Goal: Transaction & Acquisition: Purchase product/service

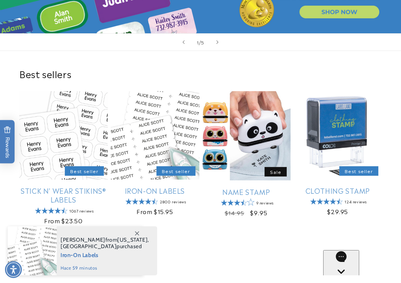
scroll to position [192, 0]
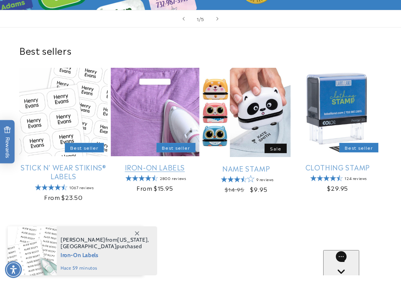
click at [40, 58] on link "Iron-On Labels" at bounding box center [155, 167] width 89 height 9
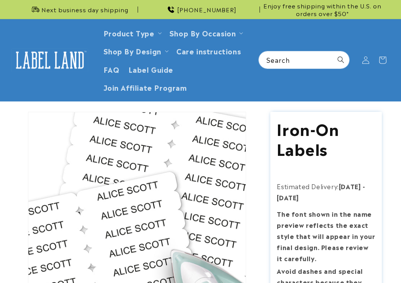
scroll to position [362, 0]
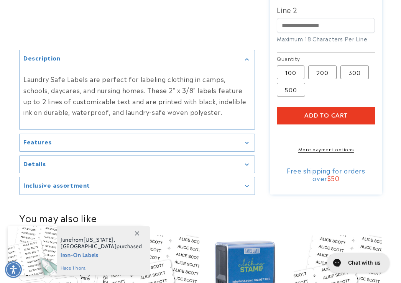
scroll to position [0, 0]
click at [340, 153] on link "More payment options" at bounding box center [326, 149] width 98 height 7
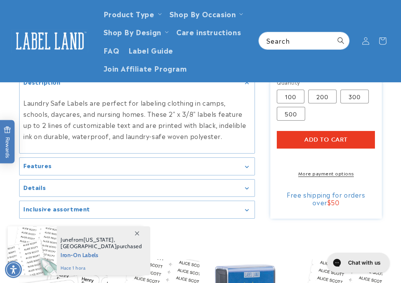
click at [329, 63] on header "Product Type Product Type Clothing Labels Clothing Stamps Logo Decals Multi-Use…" at bounding box center [200, 41] width 401 height 82
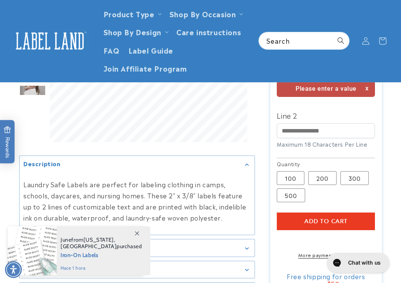
scroll to position [299, 0]
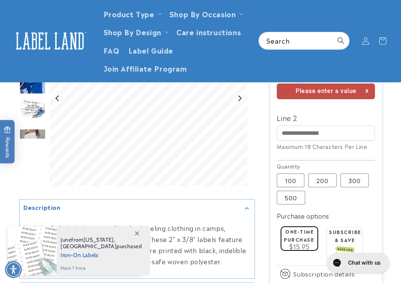
click at [314, 70] on input "Line 1" at bounding box center [326, 62] width 98 height 15
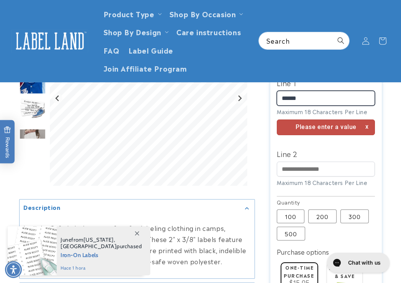
type input "******"
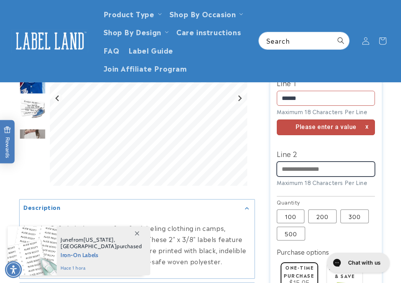
click at [301, 169] on input "Line 2" at bounding box center [326, 169] width 98 height 15
